Goal: Information Seeking & Learning: Learn about a topic

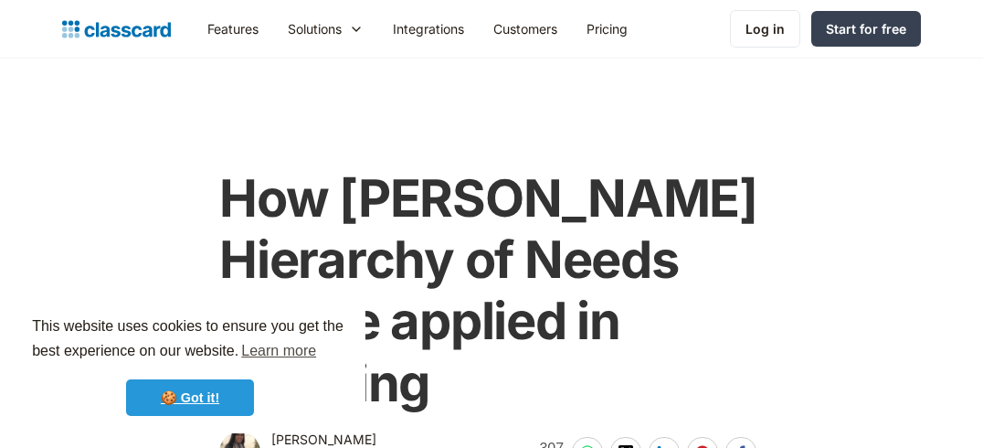
click at [158, 393] on link "🍪 Got it!" at bounding box center [190, 397] width 128 height 37
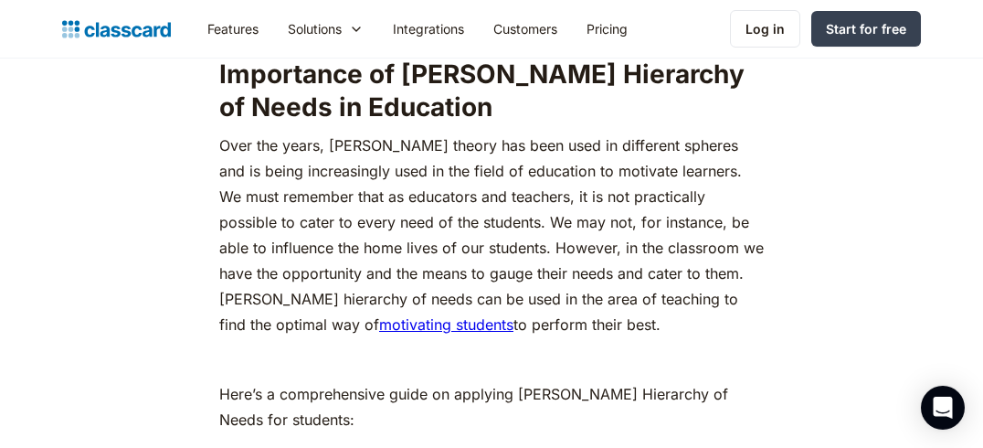
scroll to position [1903, 0]
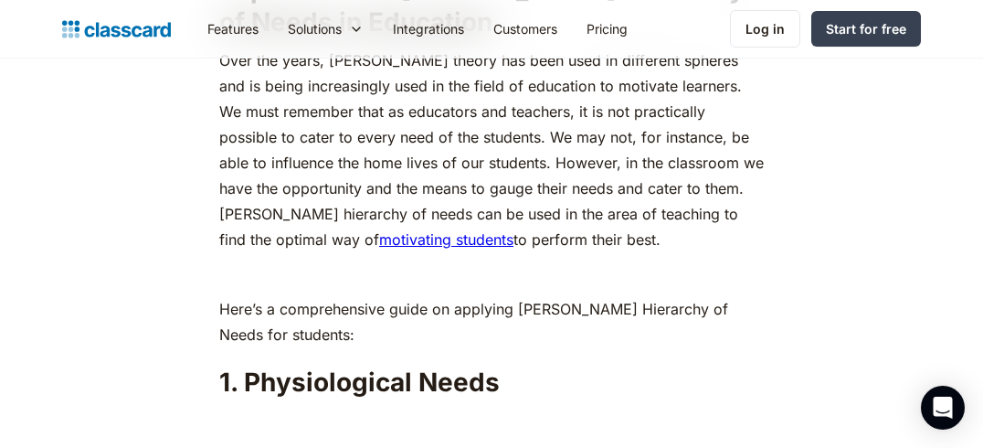
drag, startPoint x: 619, startPoint y: 204, endPoint x: 215, endPoint y: 177, distance: 405.5
copy p "[PERSON_NAME] hierarchy of needs can be used in the area of teaching to find th…"
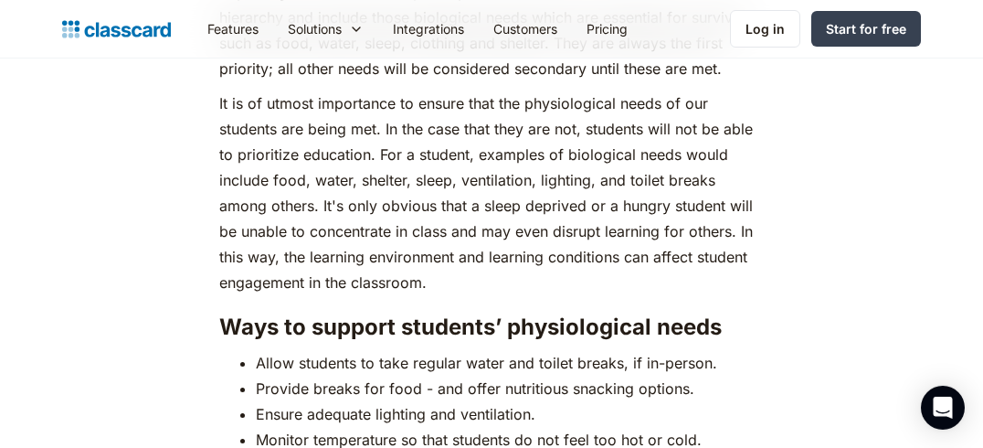
scroll to position [2838, 0]
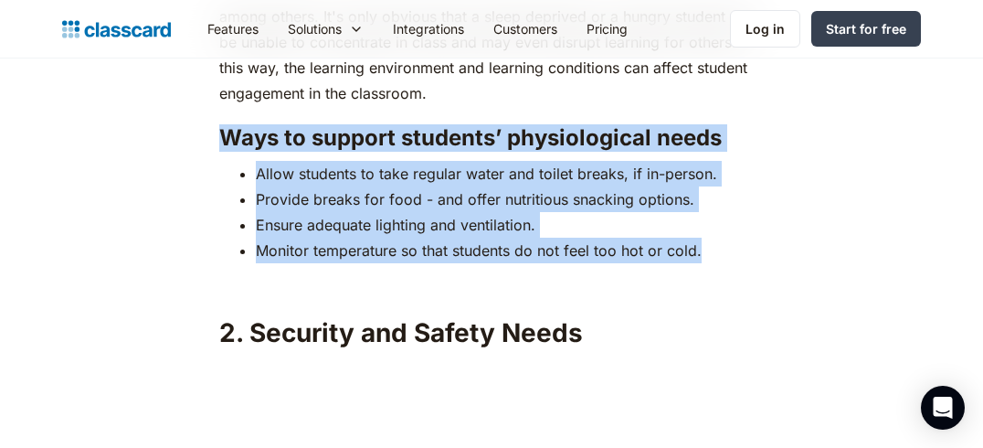
drag, startPoint x: 213, startPoint y: 105, endPoint x: 718, endPoint y: 213, distance: 516.4
copy div "Ways to support students’ physiological needs Allow students to take regular wa…"
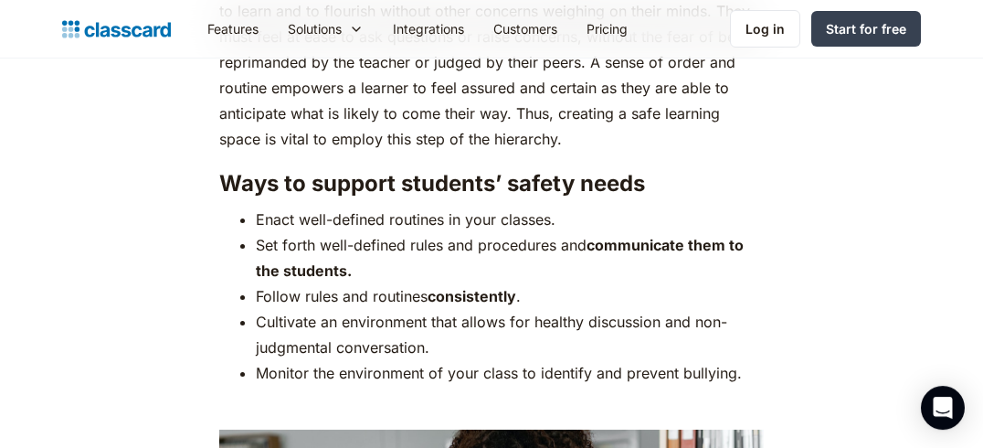
scroll to position [3698, 0]
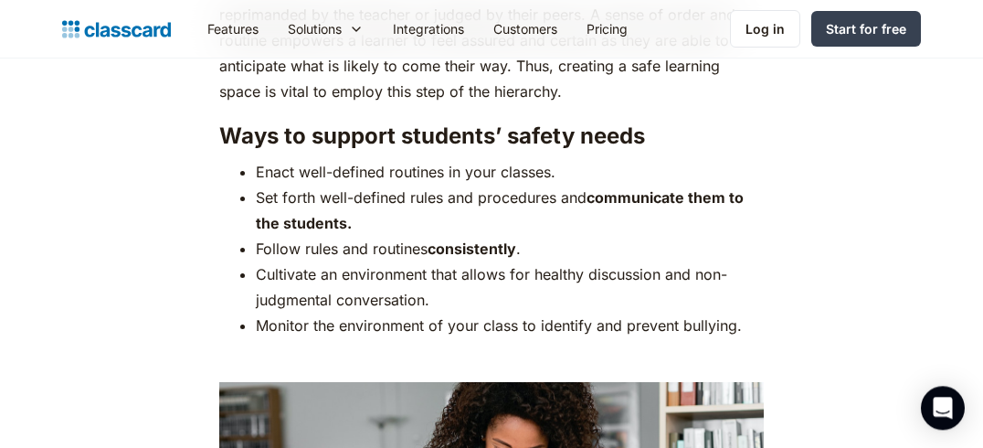
drag, startPoint x: 433, startPoint y: 266, endPoint x: 217, endPoint y: 113, distance: 264.0
click at [219, 159] on ul "Enact well-defined routines in your classes. Set forth well-defined rules and p…" at bounding box center [491, 248] width 544 height 179
copy div "Ways to support students’ safety needs Enact well-defined routines in your clas…"
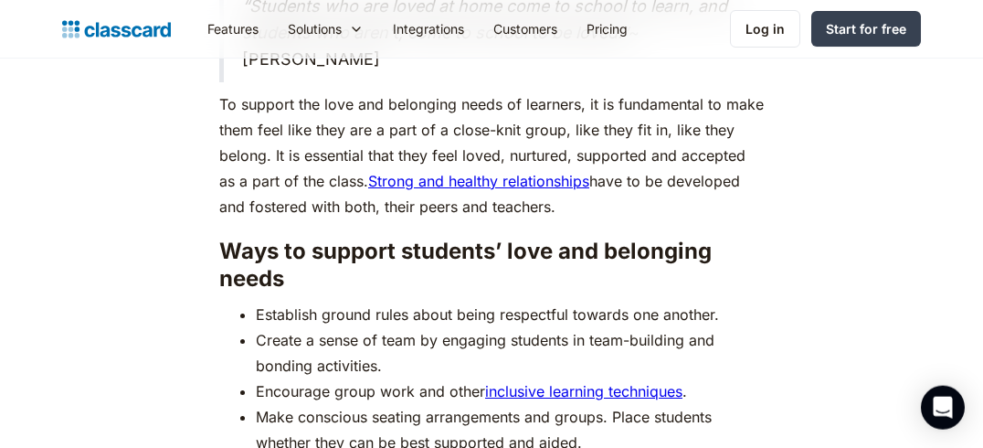
scroll to position [5245, 0]
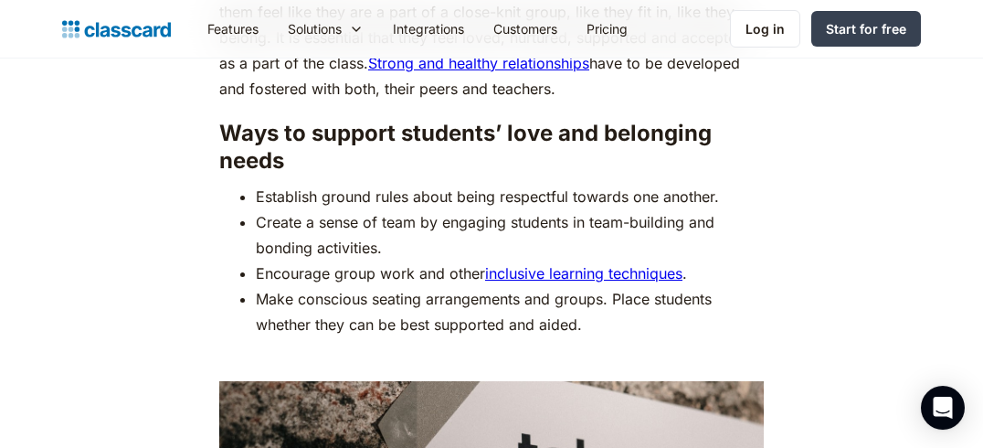
click at [725, 184] on li "Establish ground rules about being respectful towards one another." at bounding box center [510, 197] width 508 height 26
drag, startPoint x: 725, startPoint y: 140, endPoint x: 206, endPoint y: 82, distance: 521.9
click at [219, 184] on ul "Establish ground rules about being respectful towards one another. Create a sen…" at bounding box center [491, 260] width 544 height 153
drag, startPoint x: 732, startPoint y: 130, endPoint x: 212, endPoint y: 82, distance: 521.8
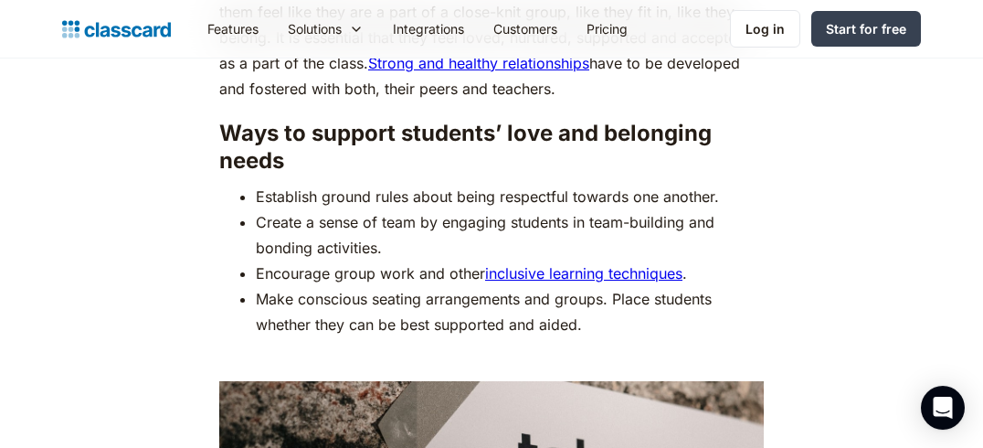
click at [219, 184] on ul "Establish ground rules about being respectful towards one another. Create a sen…" at bounding box center [491, 260] width 544 height 153
click at [725, 184] on li "Establish ground rules about being respectful towards one another." at bounding box center [510, 197] width 508 height 26
drag, startPoint x: 725, startPoint y: 137, endPoint x: 226, endPoint y: 86, distance: 502.2
click at [226, 184] on ul "Establish ground rules about being respectful towards one another. Create a sen…" at bounding box center [491, 260] width 544 height 153
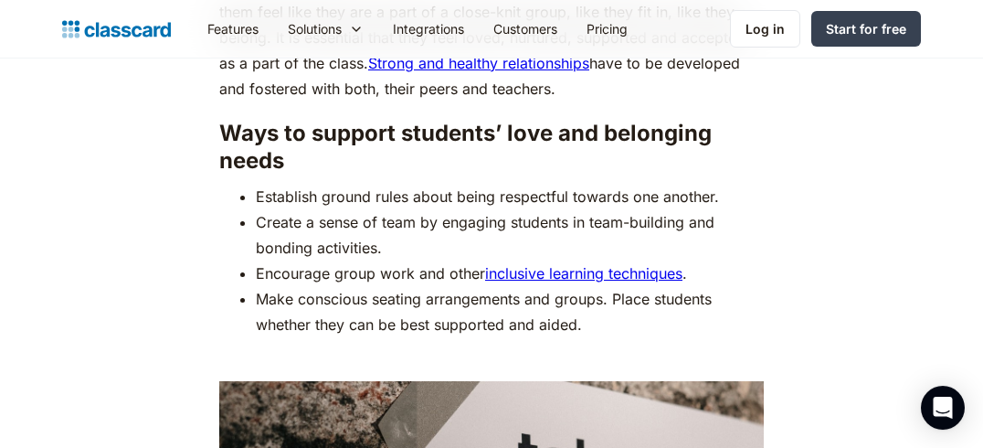
copy div "Ways to support students’ love and belonging needs Establish ground rules about…"
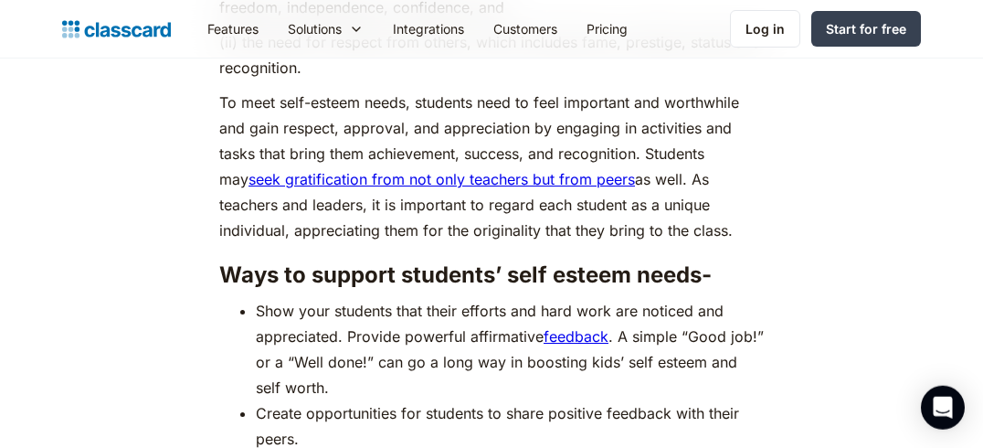
scroll to position [6661, 0]
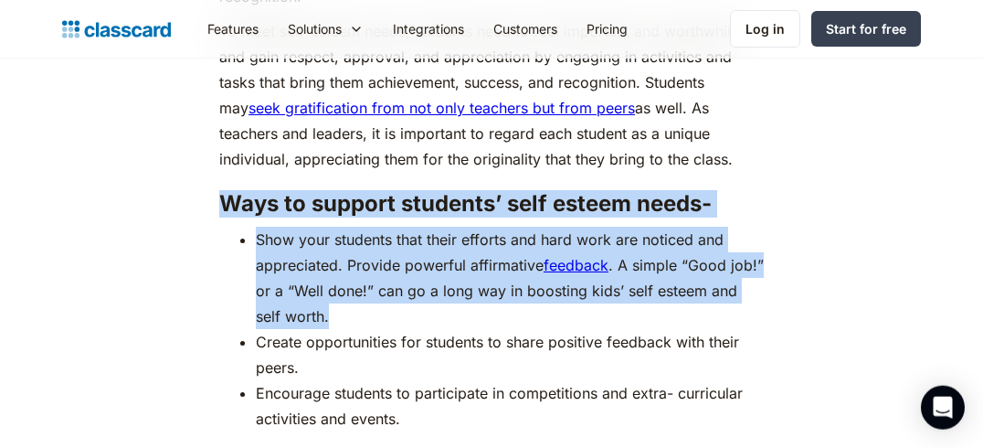
drag, startPoint x: 308, startPoint y: 259, endPoint x: 214, endPoint y: 151, distance: 143.7
click at [219, 226] on ul "Show your students that their efforts and hard work are noticed and appreciated…" at bounding box center [491, 328] width 544 height 205
copy div "Ways to support students’ self esteem needs- Show your students that their effo…"
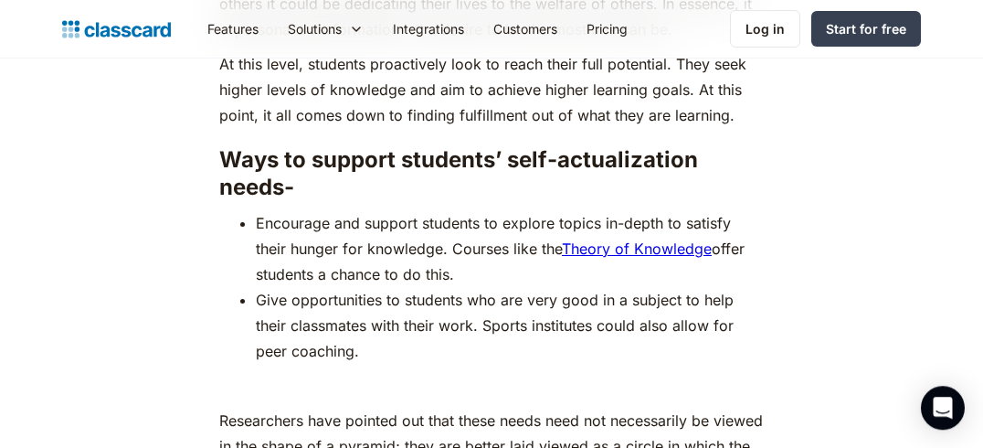
scroll to position [8097, 0]
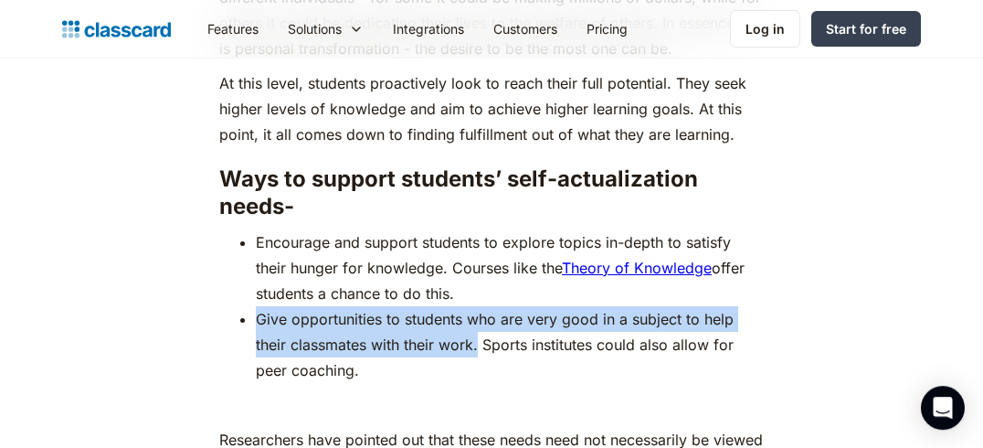
drag, startPoint x: 480, startPoint y: 293, endPoint x: 258, endPoint y: 262, distance: 225.0
click at [258, 306] on li "Give opportunities to students who are very good in a subject to help their cla…" at bounding box center [510, 344] width 508 height 77
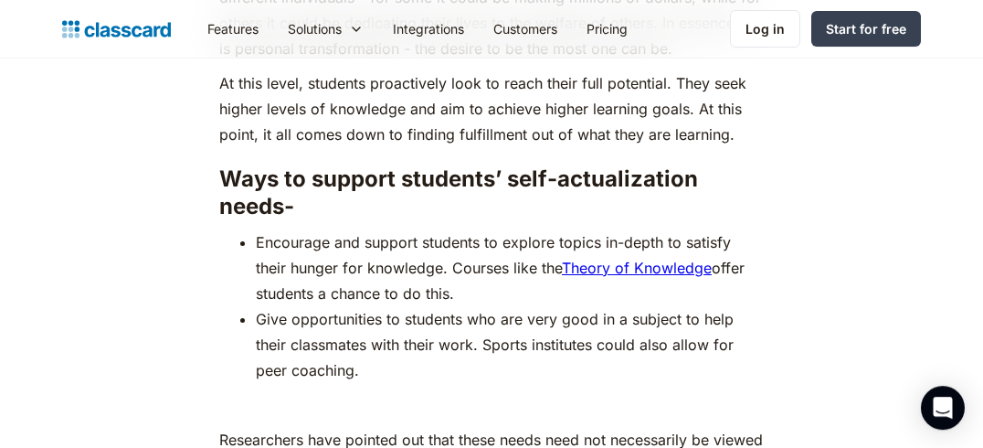
drag, startPoint x: 217, startPoint y: 158, endPoint x: 216, endPoint y: 148, distance: 10.1
click at [476, 306] on li "Give opportunities to students who are very good in a subject to help their cla…" at bounding box center [510, 344] width 508 height 77
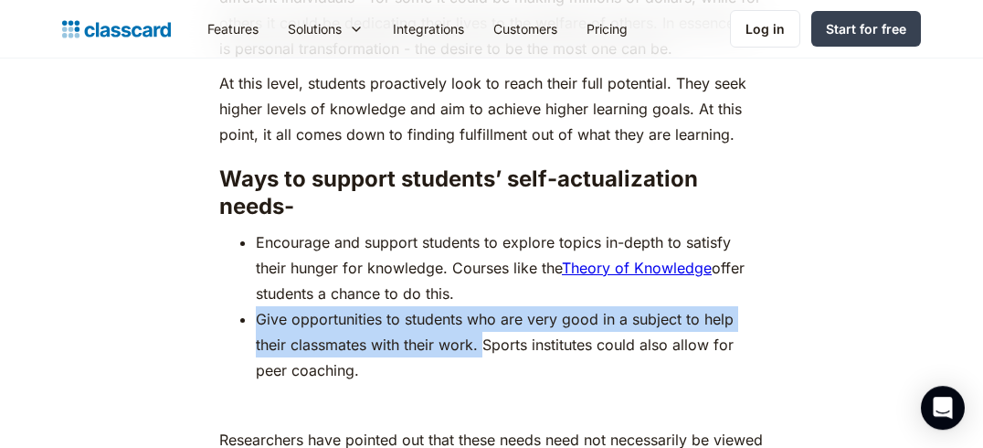
drag, startPoint x: 476, startPoint y: 292, endPoint x: 258, endPoint y: 269, distance: 219.6
click at [258, 306] on li "Give opportunities to students who are very good in a subject to help their cla…" at bounding box center [510, 344] width 508 height 77
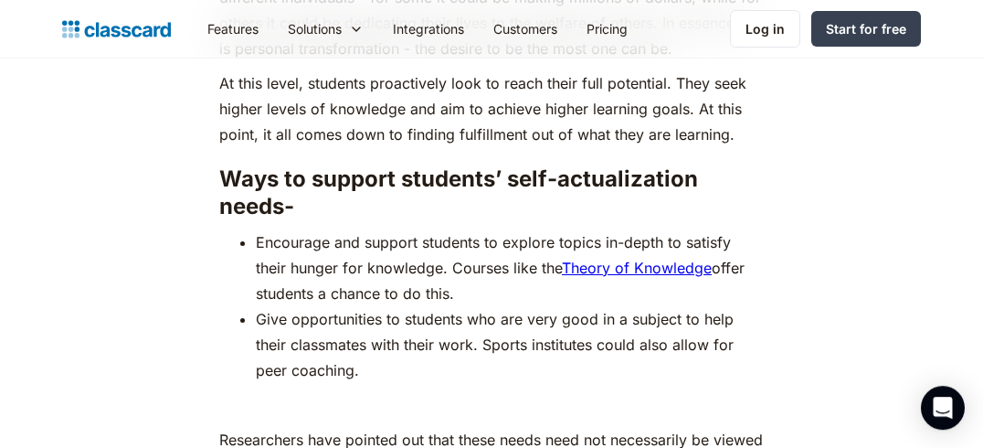
click at [258, 306] on li "Give opportunities to students who are very good in a subject to help their cla…" at bounding box center [510, 344] width 508 height 77
click at [261, 306] on li "Give opportunities to students who are very good in a subject to help their cla…" at bounding box center [510, 344] width 508 height 77
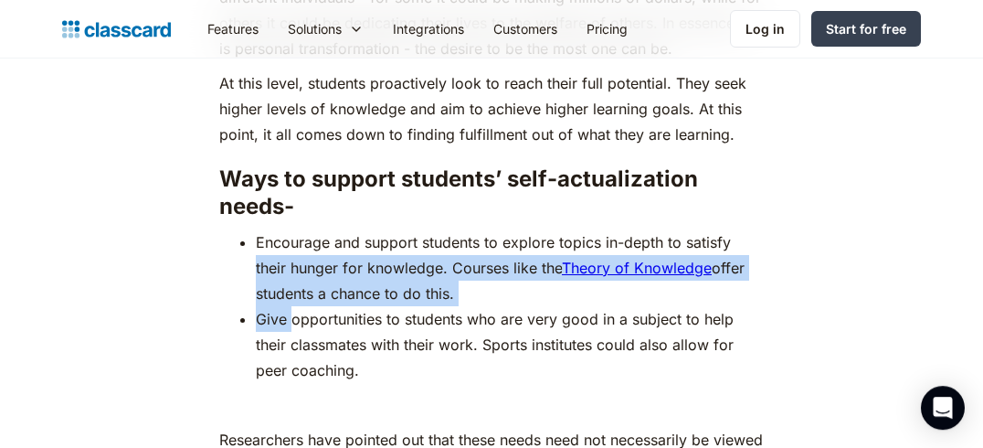
drag, startPoint x: 261, startPoint y: 263, endPoint x: 247, endPoint y: 286, distance: 27.1
click at [247, 286] on ul "Encourage and support students to explore topics in-depth to satisfy their hung…" at bounding box center [491, 305] width 544 height 153
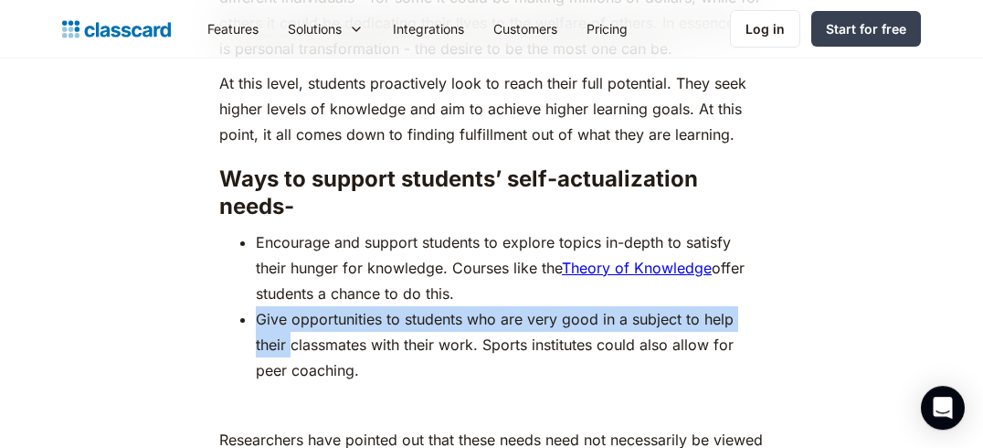
click at [387, 306] on li "Give opportunities to students who are very good in a subject to help their cla…" at bounding box center [510, 344] width 508 height 77
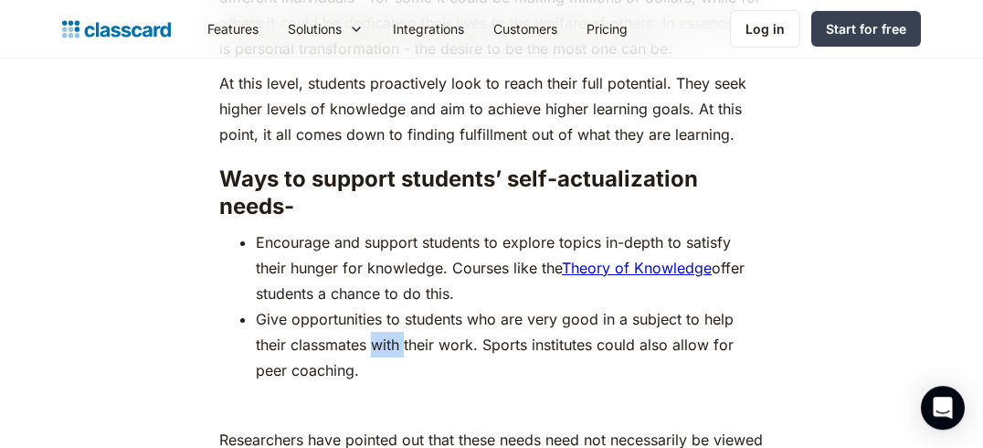
click at [387, 306] on li "Give opportunities to students who are very good in a subject to help their cla…" at bounding box center [510, 344] width 508 height 77
drag, startPoint x: 367, startPoint y: 313, endPoint x: 393, endPoint y: 295, distance: 31.4
click at [356, 306] on li "Give opportunities to students who are very good in a subject to help their cla…" at bounding box center [510, 344] width 508 height 77
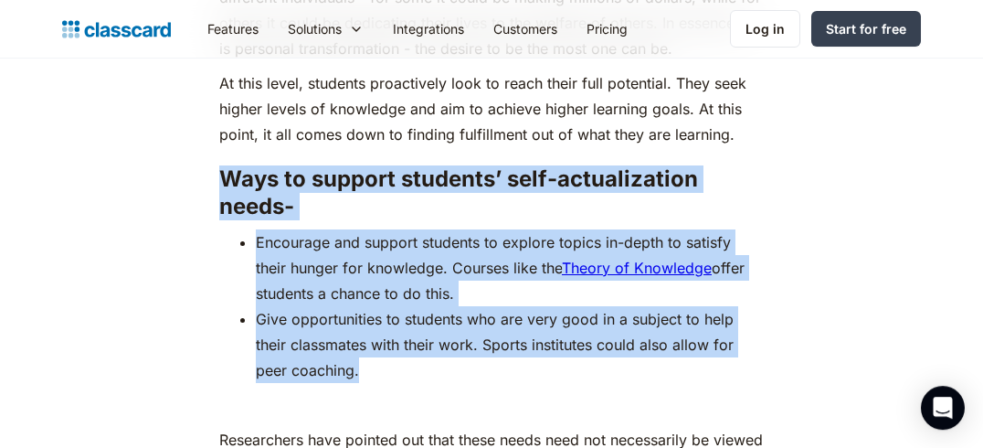
drag, startPoint x: 369, startPoint y: 316, endPoint x: 215, endPoint y: 137, distance: 236.4
click at [219, 229] on ul "Encourage and support students to explore topics in-depth to satisfy their hung…" at bounding box center [491, 305] width 544 height 153
copy div "Ways to support students’ self-actualization needs- Encourage and support stude…"
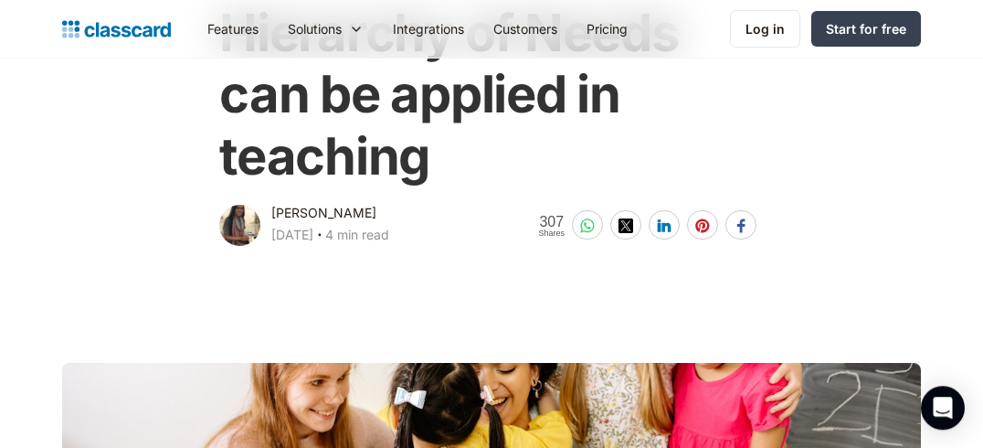
scroll to position [94, 0]
